Goal: Task Accomplishment & Management: Complete application form

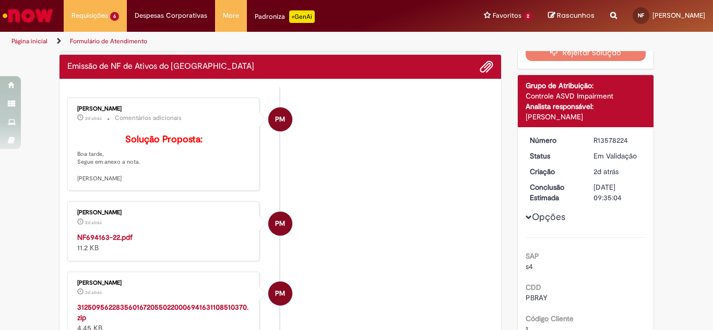
scroll to position [52, 0]
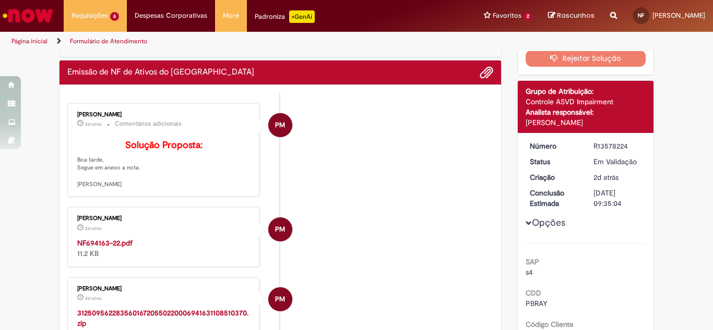
click at [102, 248] on strong "NF694163-22.pdf" at bounding box center [104, 242] width 55 height 9
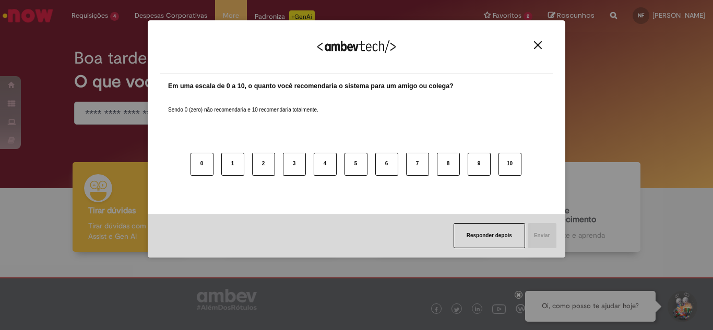
click at [540, 46] on img "Close" at bounding box center [538, 45] width 8 height 8
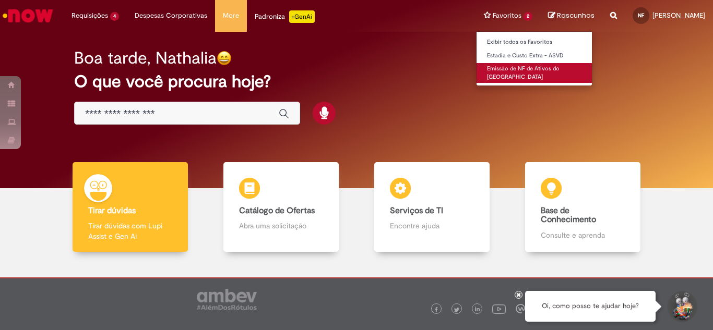
click at [476, 65] on link "Emissão de NF de Ativos do [GEOGRAPHIC_DATA]" at bounding box center [533, 72] width 115 height 19
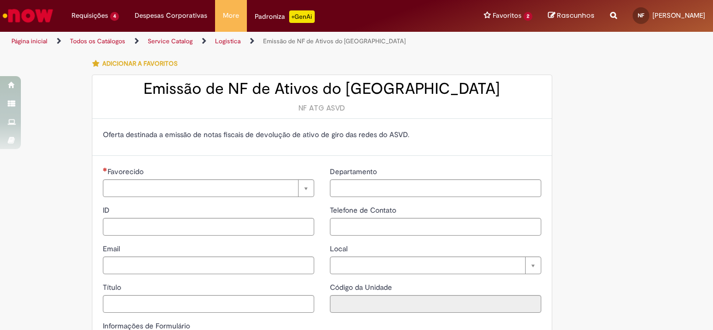
type input "**********"
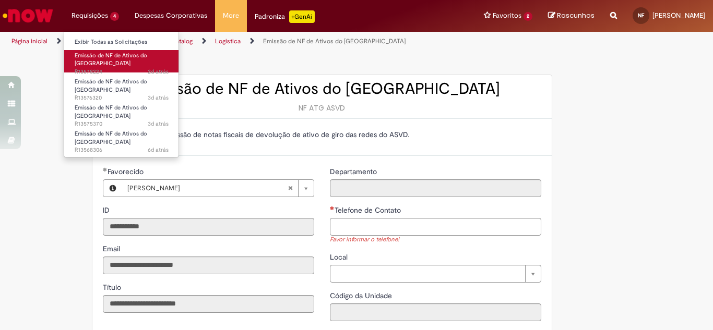
click at [93, 56] on span "Emissão de NF de Ativos do [GEOGRAPHIC_DATA]" at bounding box center [111, 60] width 73 height 16
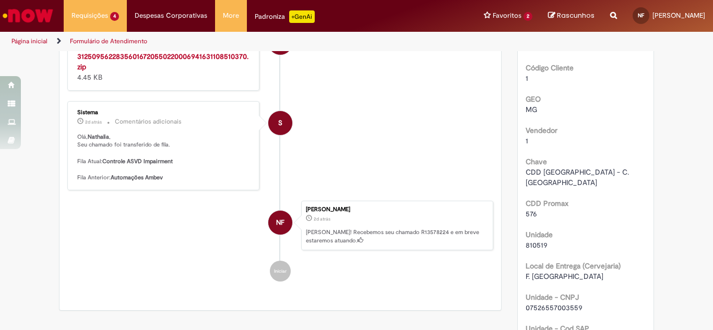
scroll to position [164, 0]
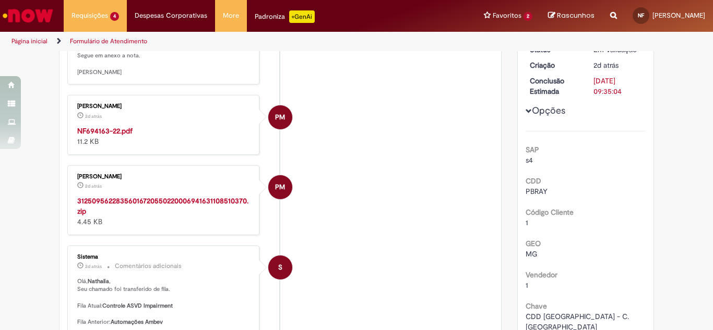
click at [116, 136] on strong "NF694163-22.pdf" at bounding box center [104, 130] width 55 height 9
